Goal: Communication & Community: Participate in discussion

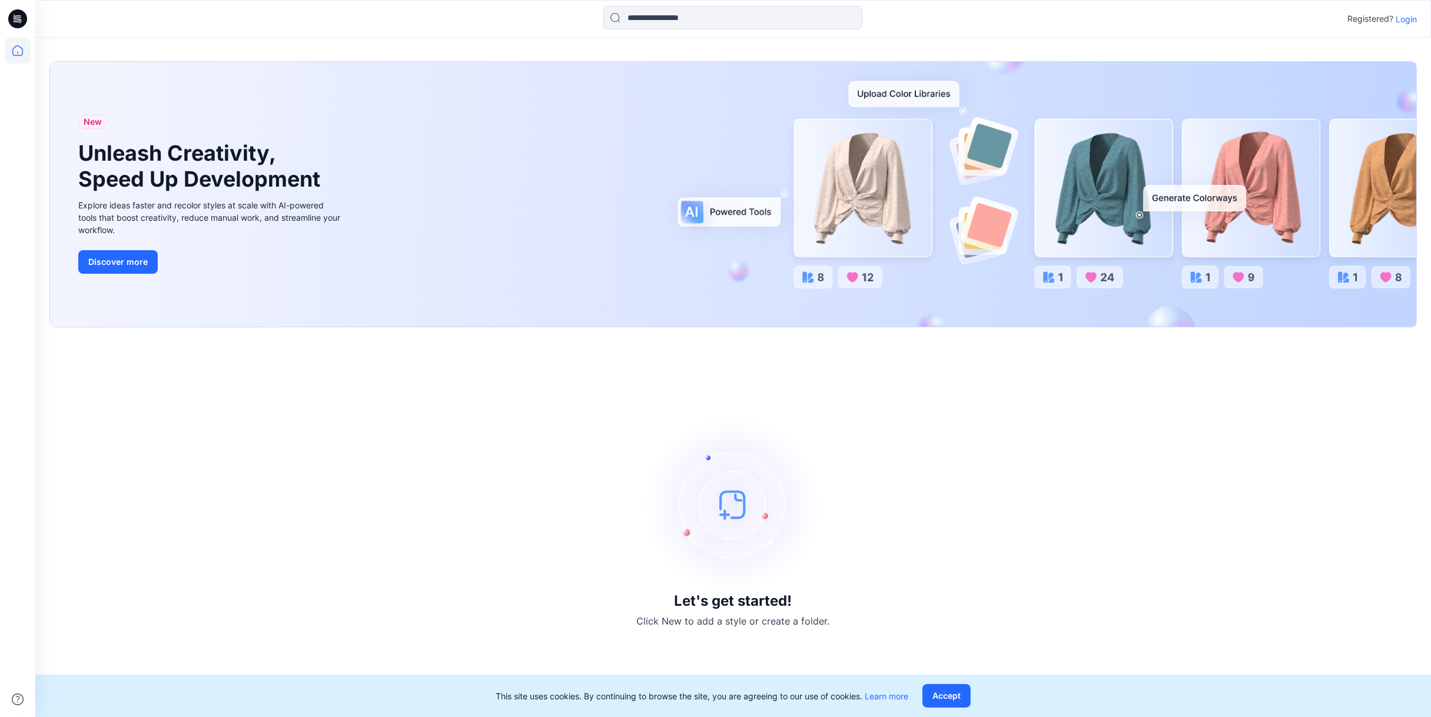
click at [1402, 19] on p "Login" at bounding box center [1405, 19] width 21 height 12
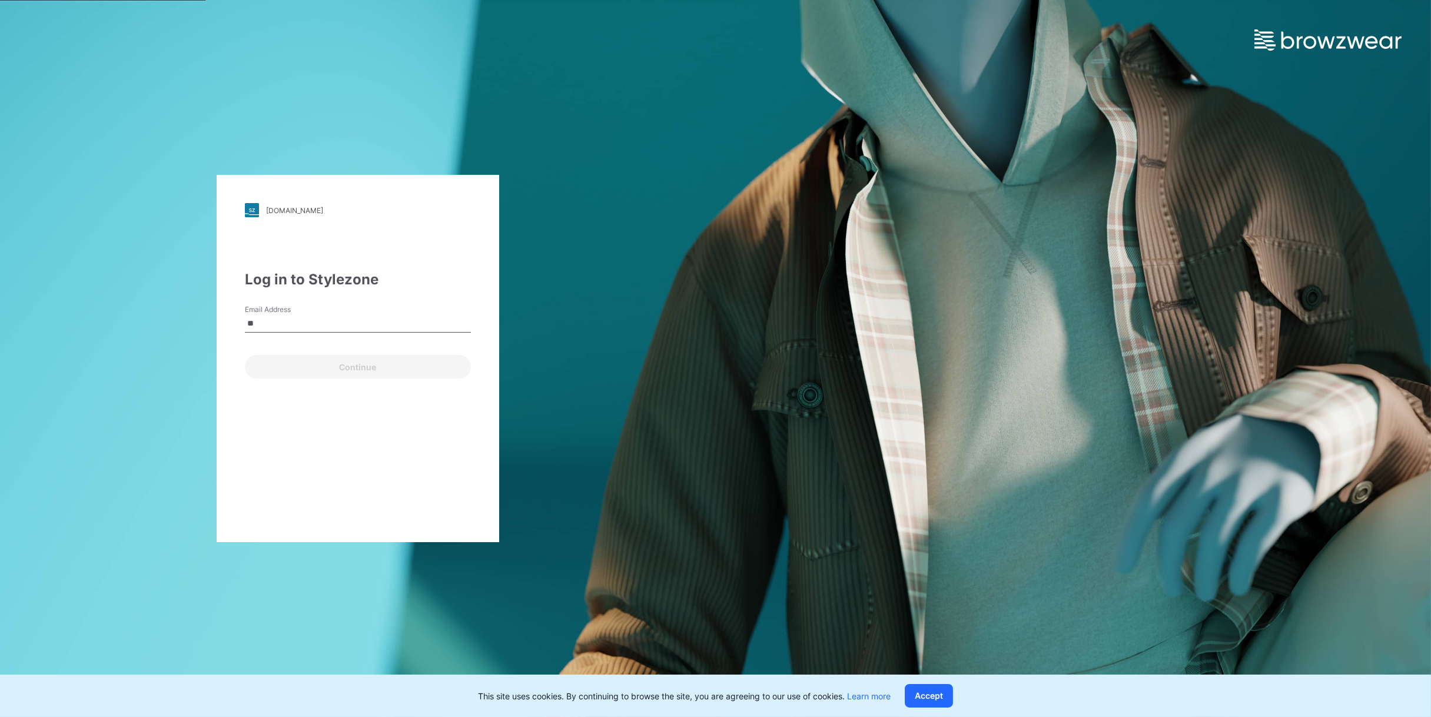
type input "*"
type input "**********"
click at [245, 355] on button "Continue" at bounding box center [358, 367] width 226 height 24
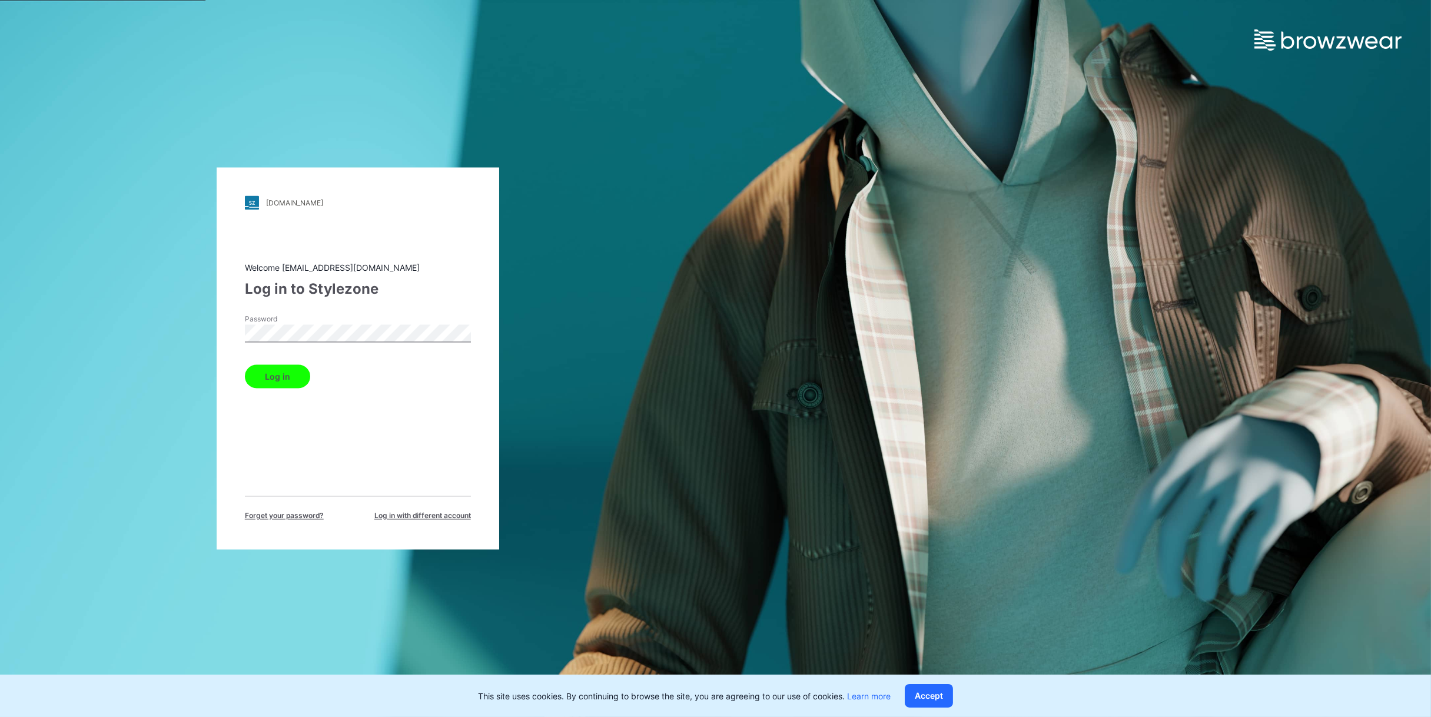
click at [245, 365] on button "Log in" at bounding box center [277, 377] width 65 height 24
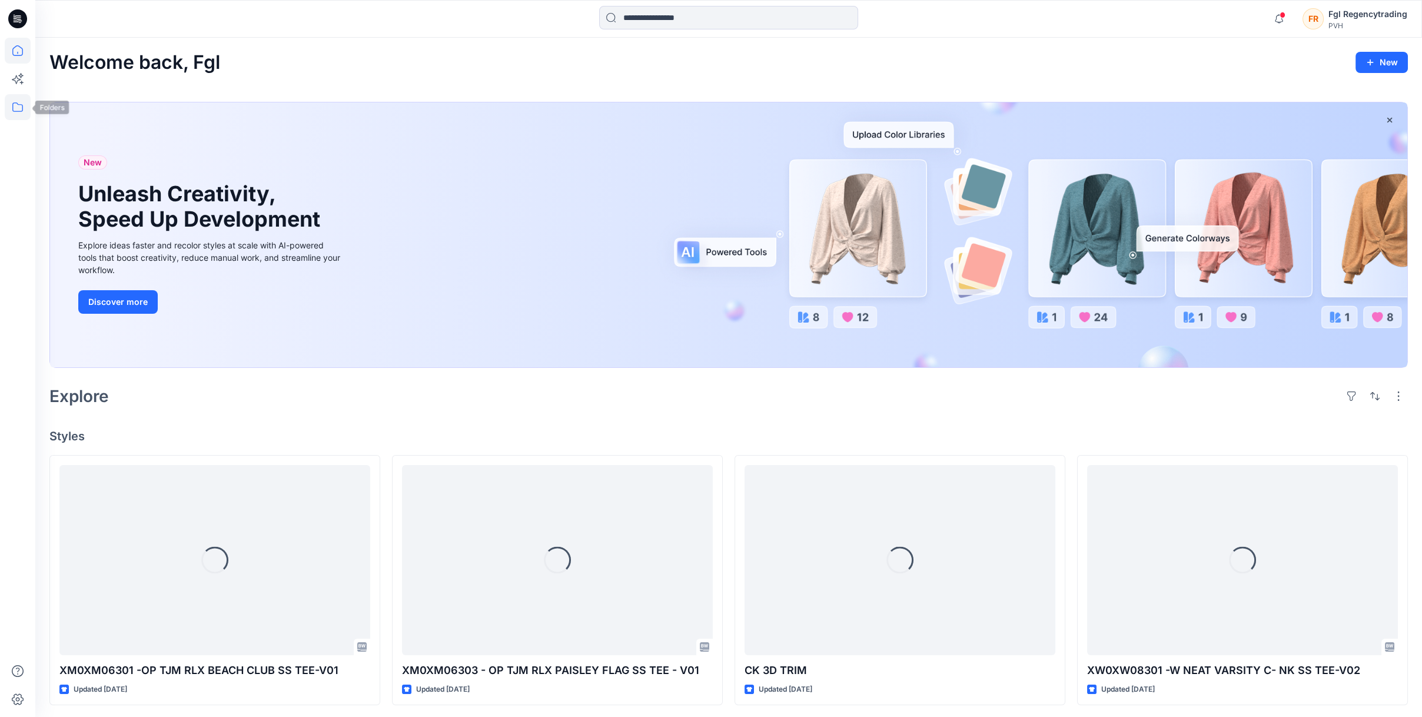
click at [15, 107] on icon at bounding box center [18, 107] width 26 height 26
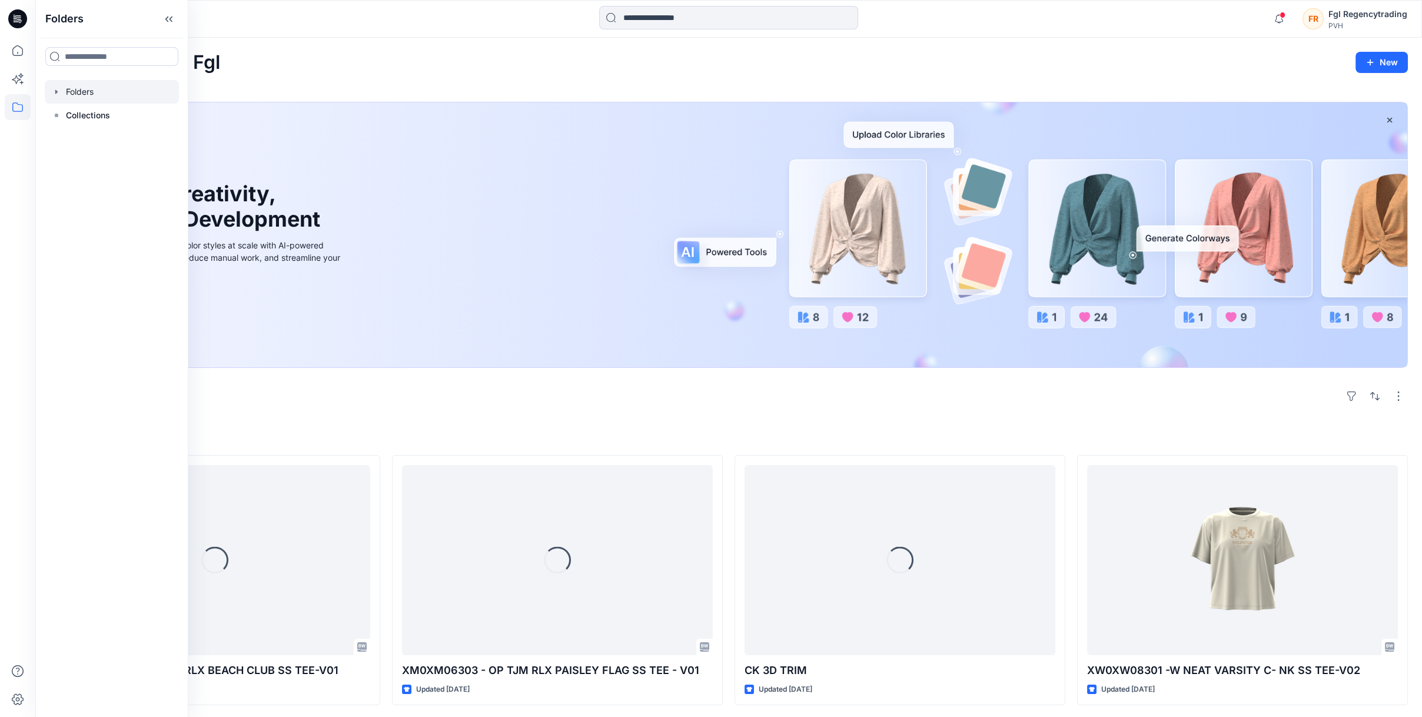
click at [73, 86] on div at bounding box center [112, 92] width 134 height 24
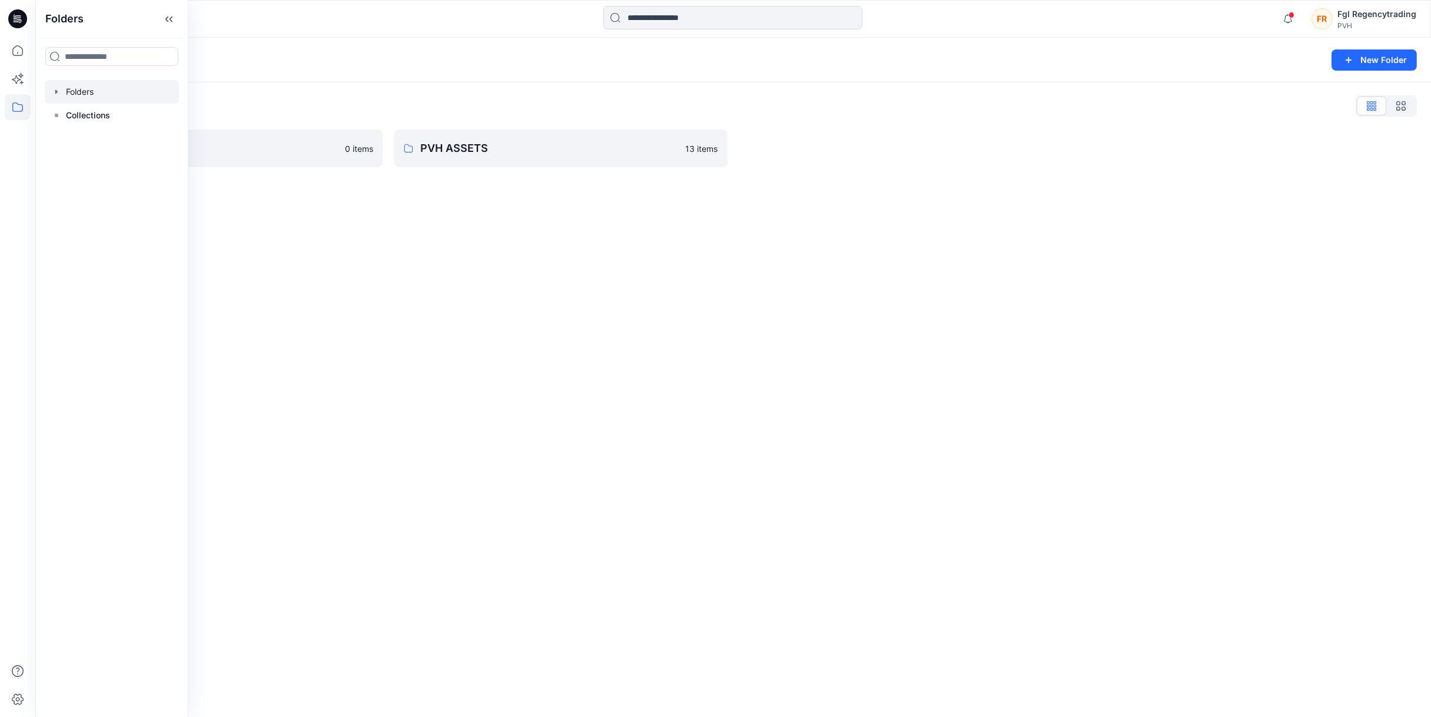
click at [443, 65] on div "Folders" at bounding box center [686, 60] width 1275 height 16
click at [277, 148] on p "FGL" at bounding box center [206, 148] width 262 height 16
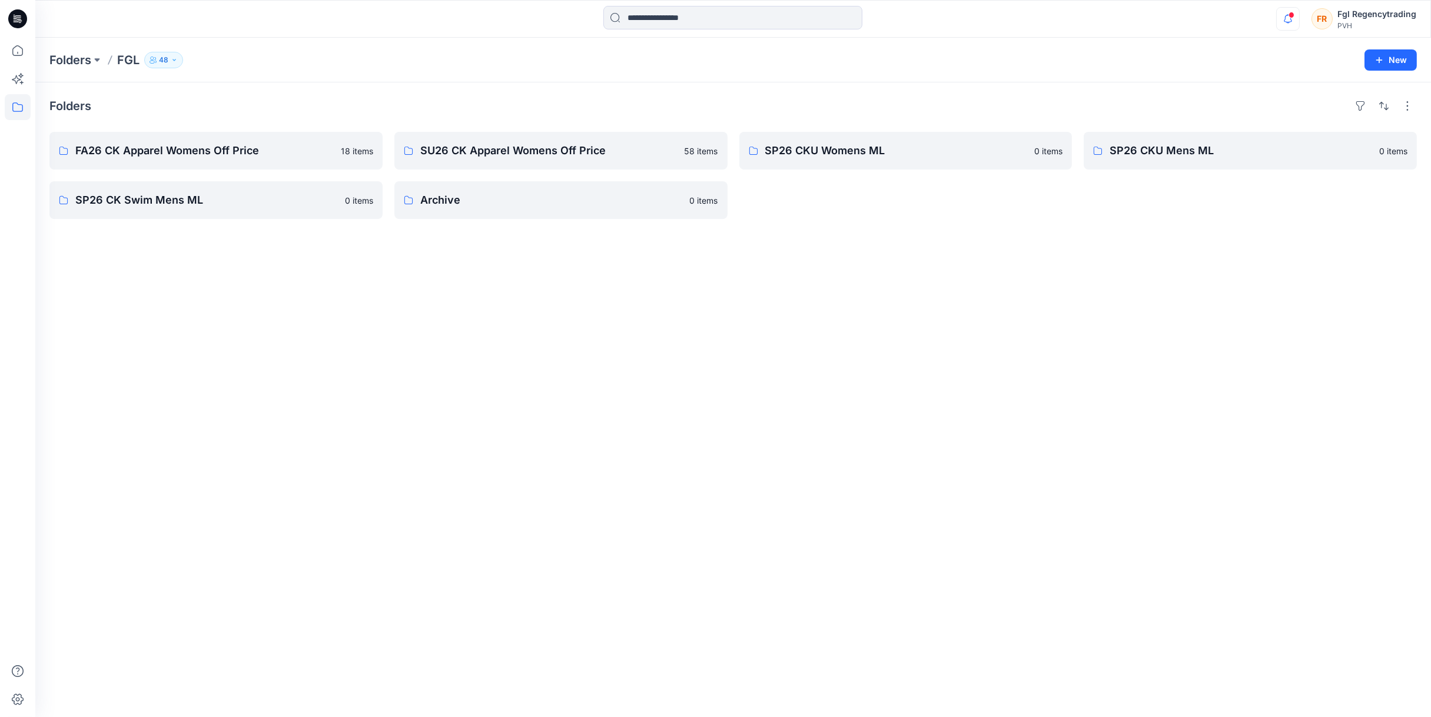
click at [1286, 16] on icon "button" at bounding box center [1287, 19] width 22 height 24
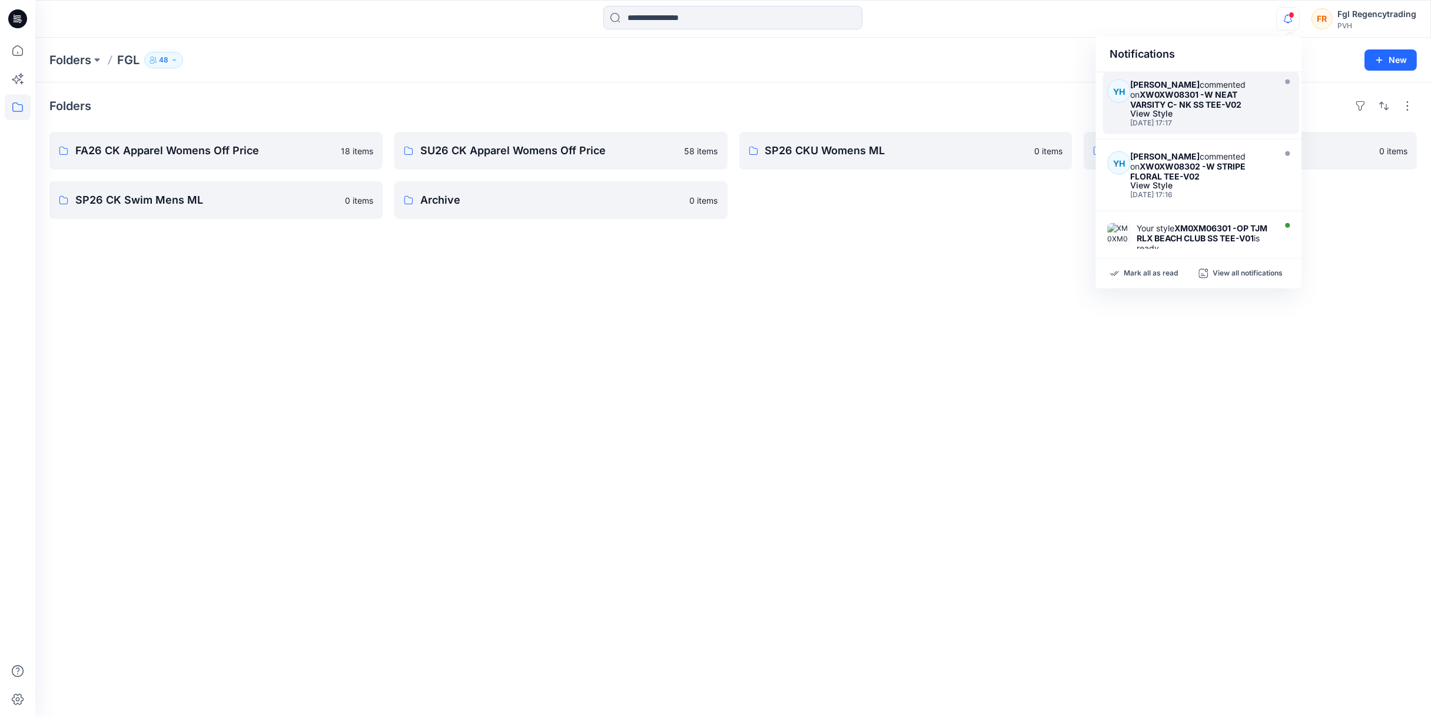
click at [1230, 104] on div "[PERSON_NAME] commented on XW0XW08301 -W NEAT VARSITY C- NK SS TEE-V02" at bounding box center [1200, 94] width 141 height 30
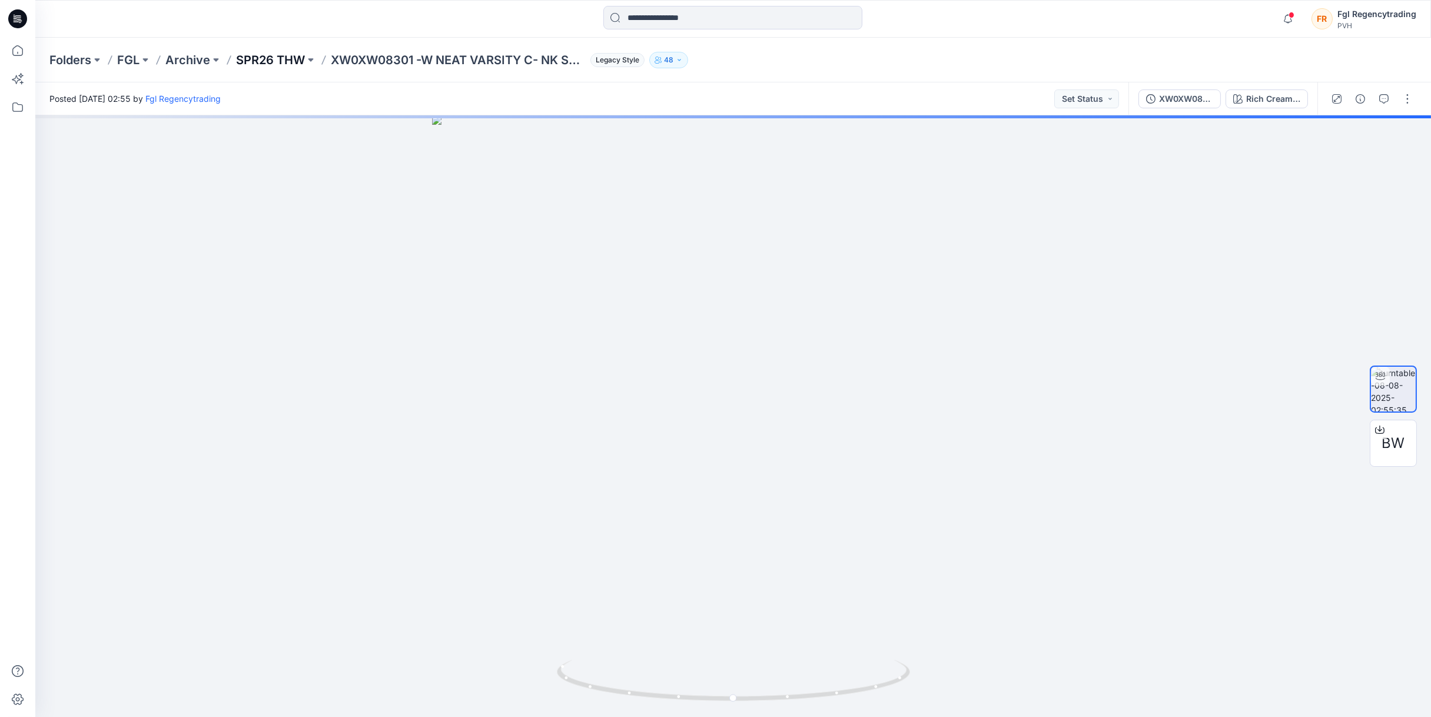
click at [280, 57] on p "SPR26 THW" at bounding box center [270, 60] width 69 height 16
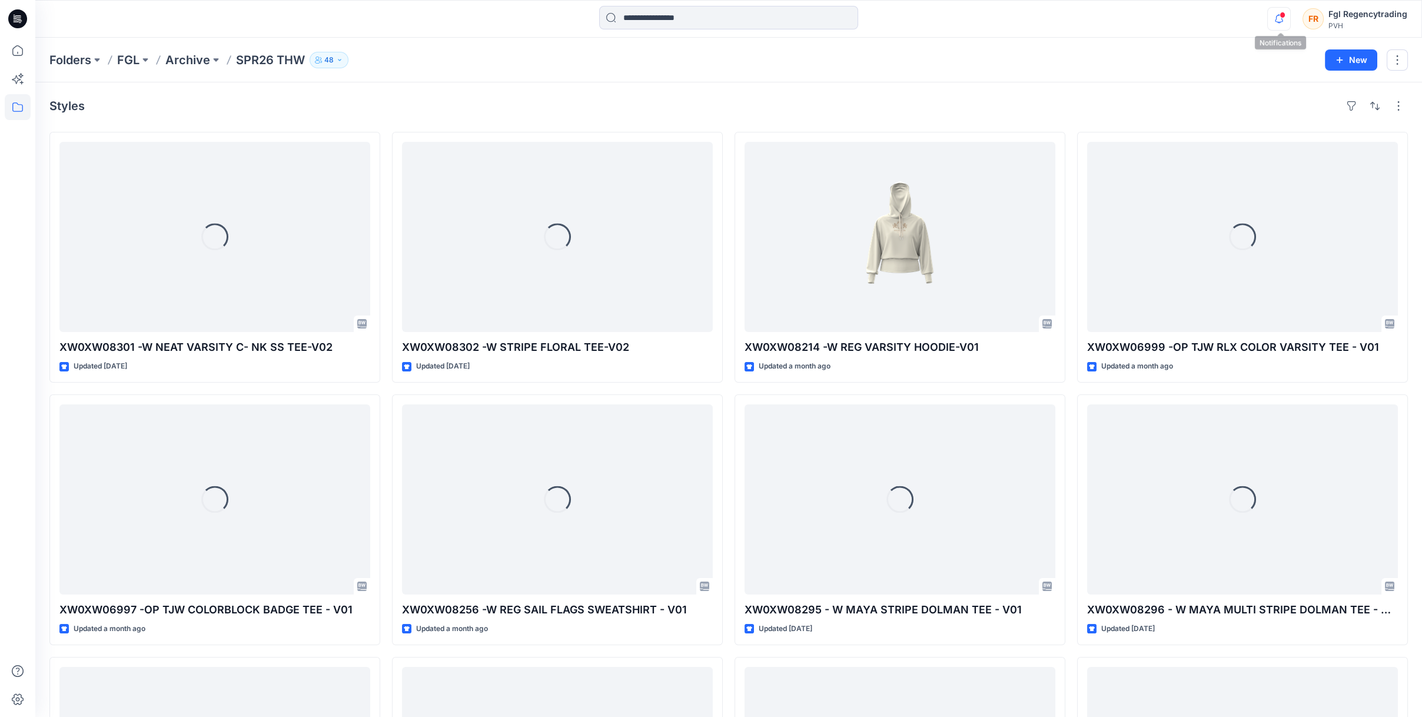
click at [1276, 25] on icon "button" at bounding box center [1279, 19] width 22 height 24
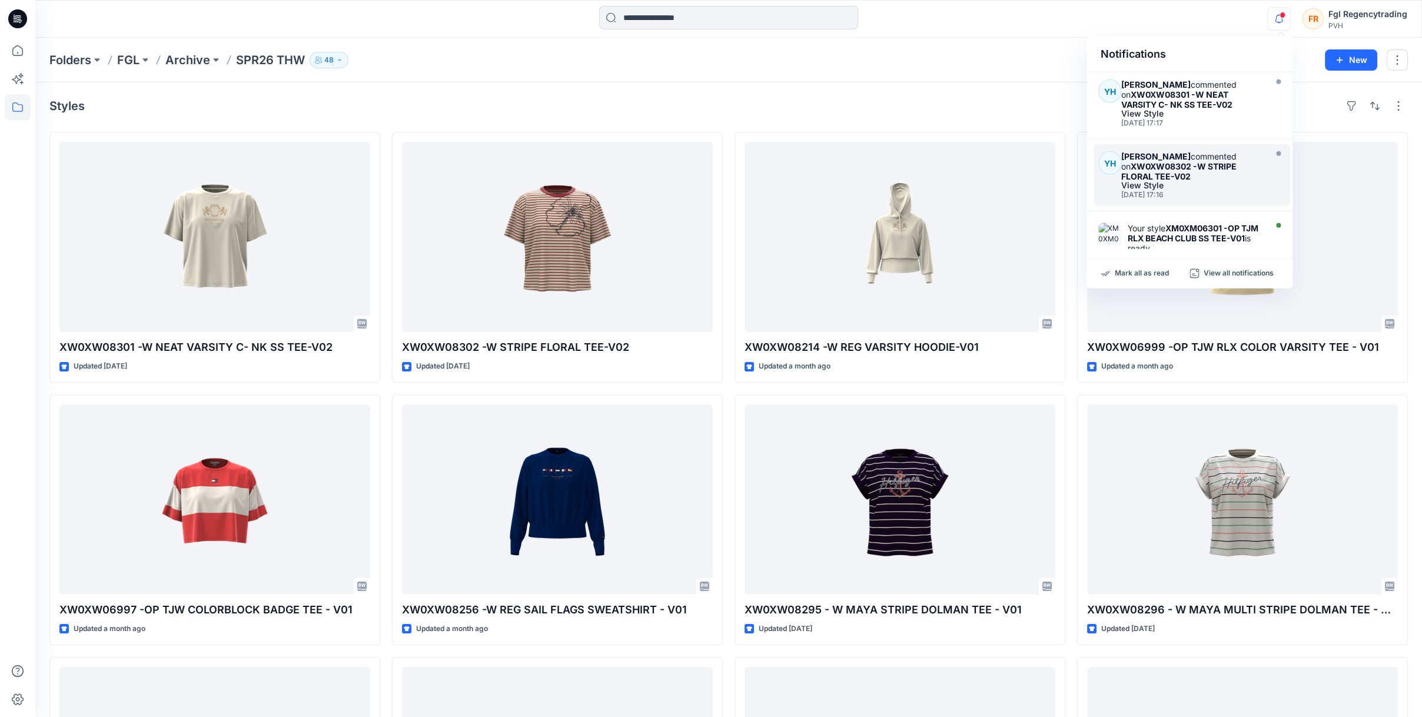
click at [1149, 186] on div "View Style" at bounding box center [1191, 185] width 141 height 8
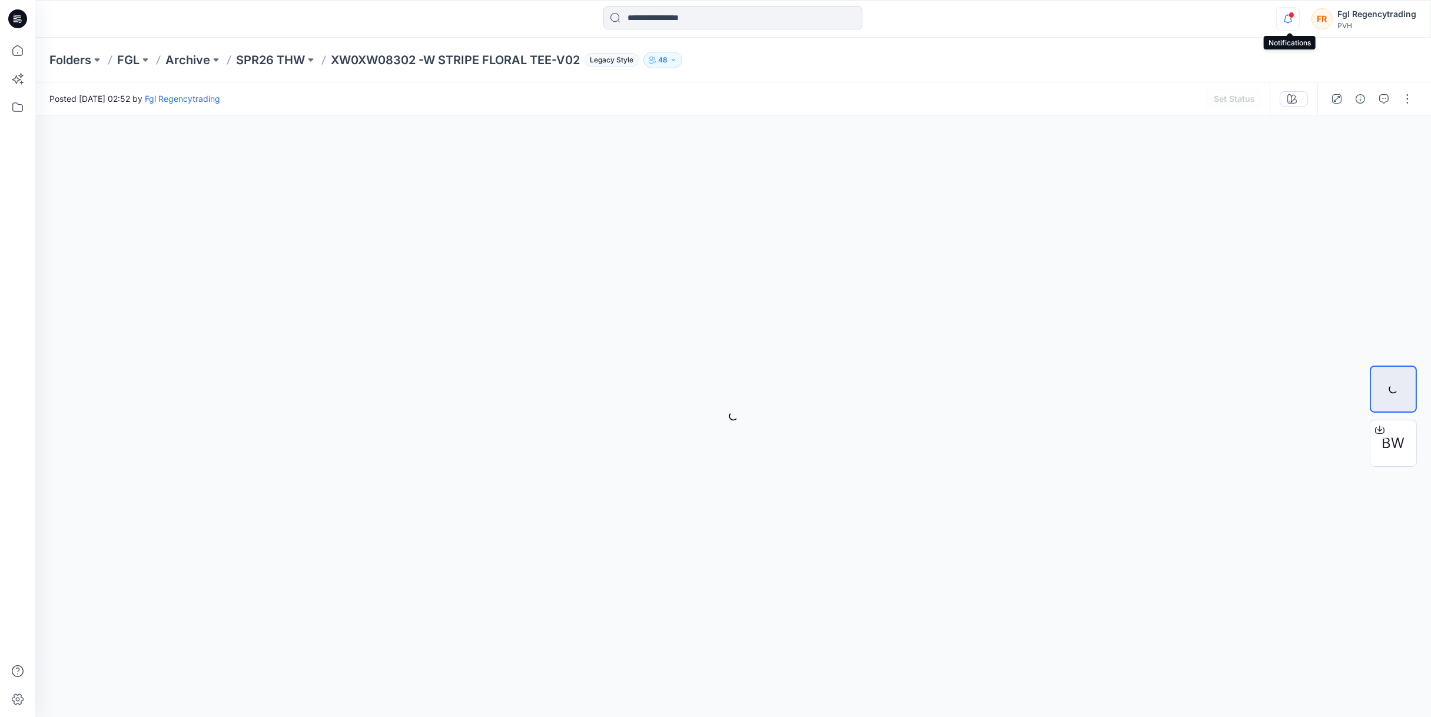
click at [1295, 19] on icon "button" at bounding box center [1287, 19] width 22 height 24
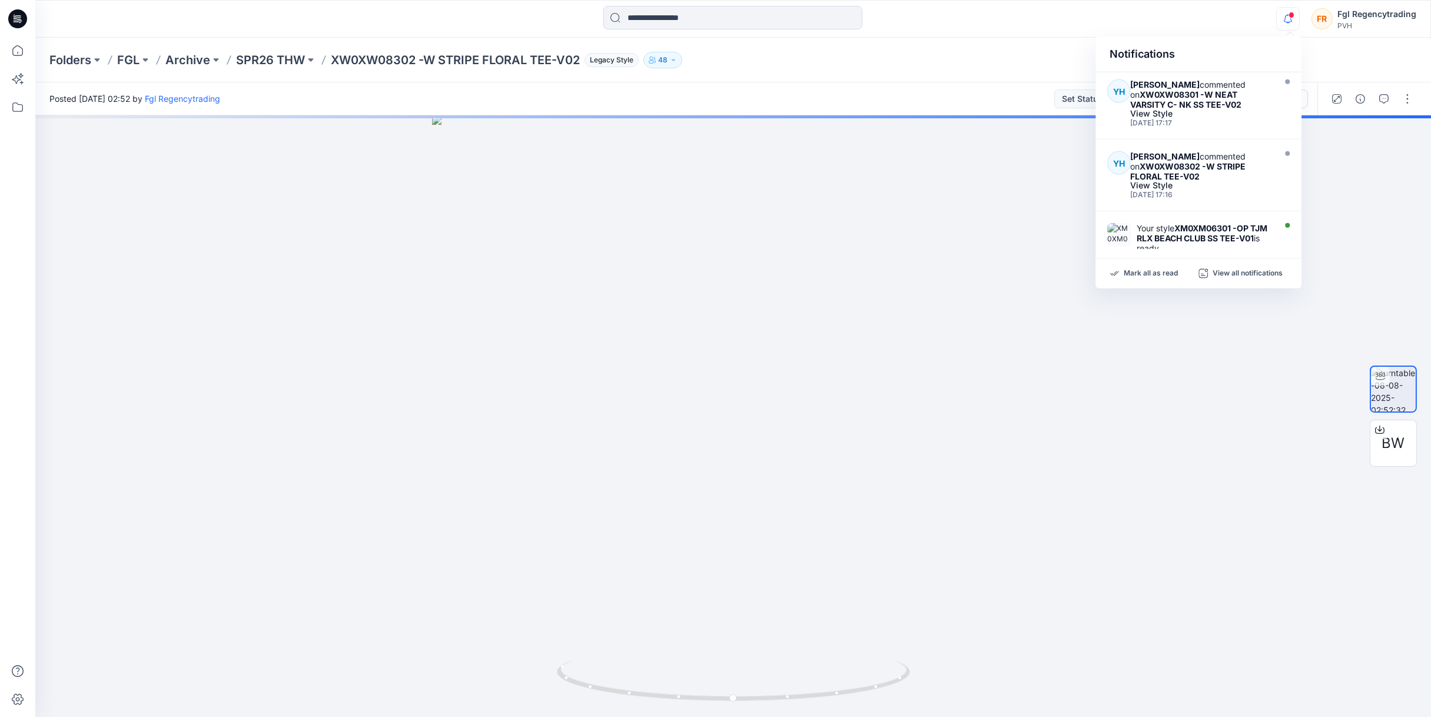
click at [1295, 19] on icon "button" at bounding box center [1287, 19] width 22 height 24
